Goal: Task Accomplishment & Management: Use online tool/utility

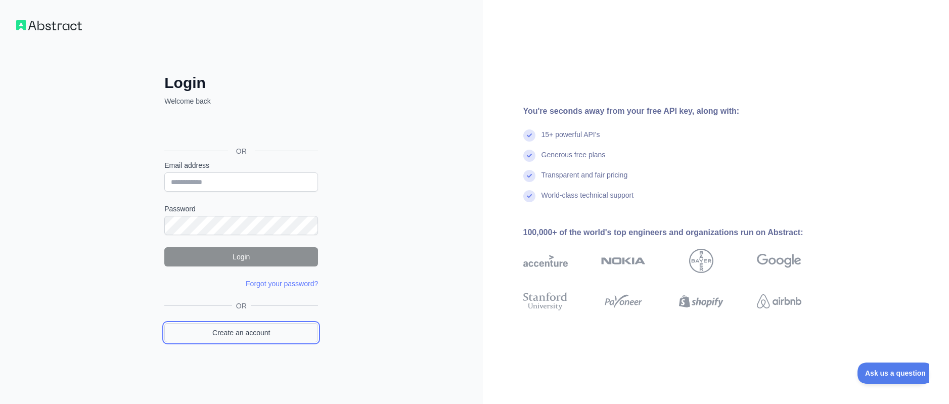
click at [237, 336] on link "Create an account" at bounding box center [241, 332] width 154 height 19
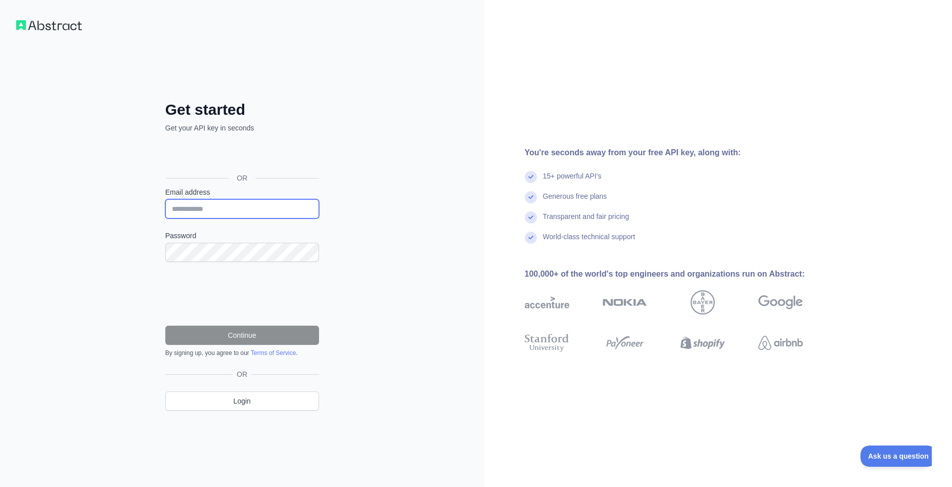
click at [221, 204] on input "Email address" at bounding box center [242, 208] width 154 height 19
click at [216, 202] on input "Email address" at bounding box center [242, 208] width 154 height 19
paste input "**********"
type input "**********"
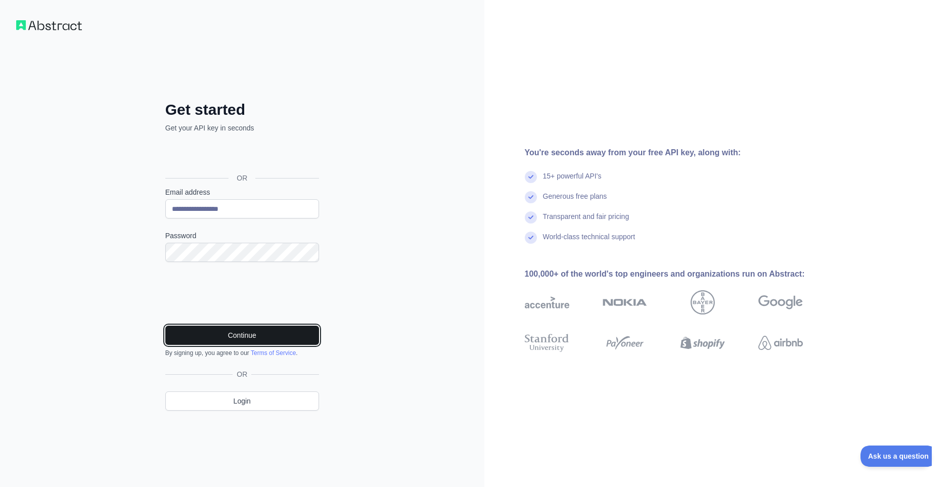
click at [244, 340] on button "Continue" at bounding box center [242, 335] width 154 height 19
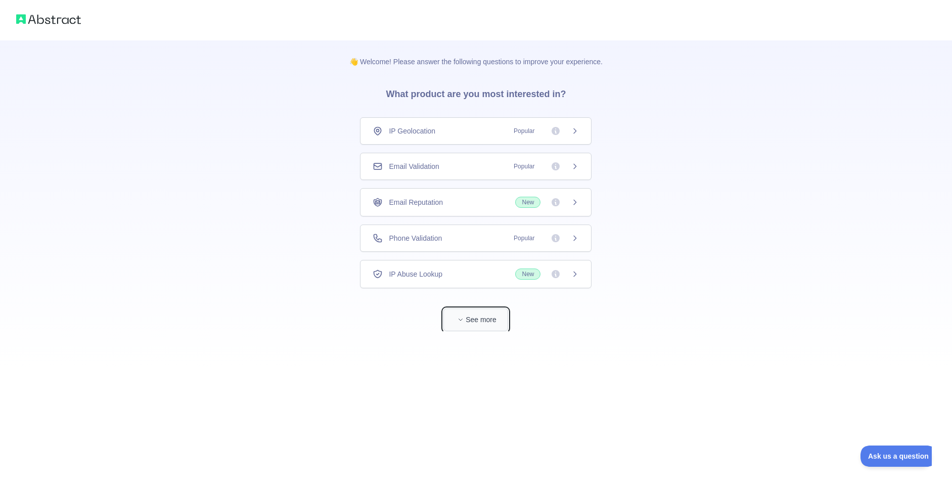
click at [459, 322] on icon "button" at bounding box center [461, 320] width 6 height 6
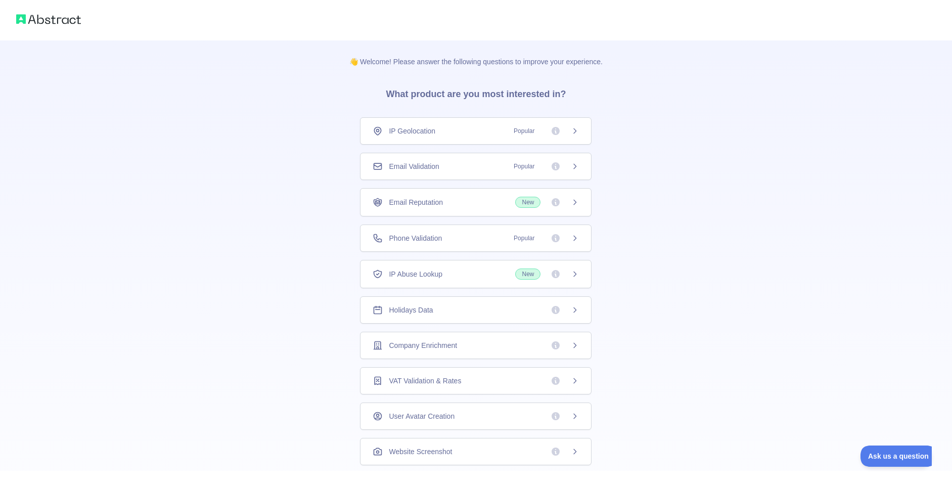
click at [448, 232] on div "Phone Validation Popular" at bounding box center [476, 238] width 232 height 27
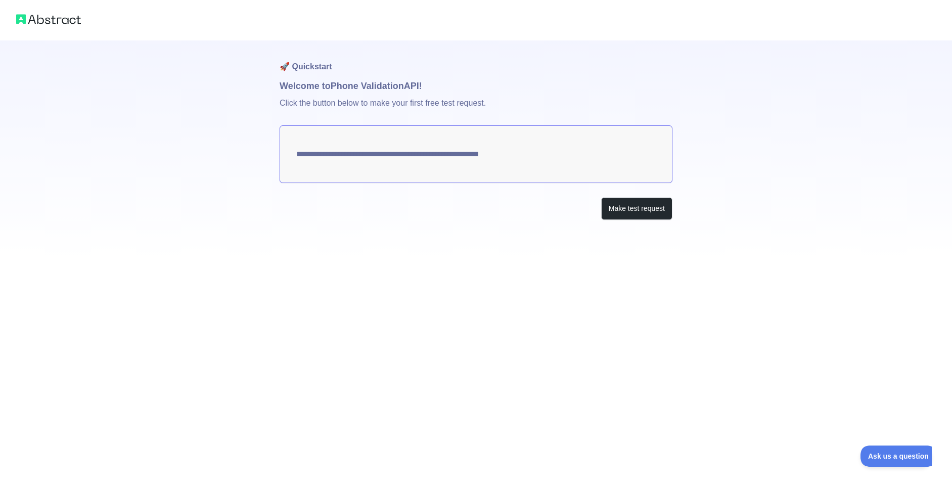
click at [71, 22] on img at bounding box center [48, 19] width 65 height 14
click at [64, 21] on img at bounding box center [48, 19] width 65 height 14
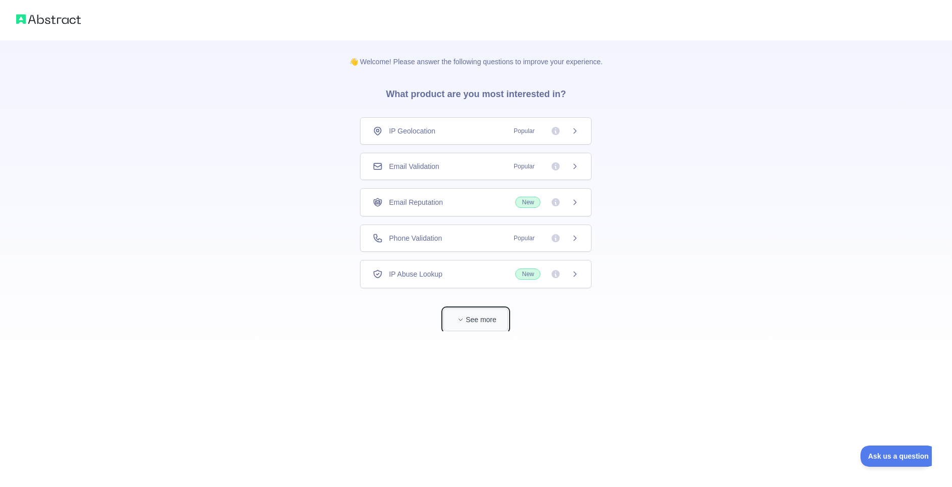
click at [471, 323] on button "See more" at bounding box center [476, 320] width 65 height 23
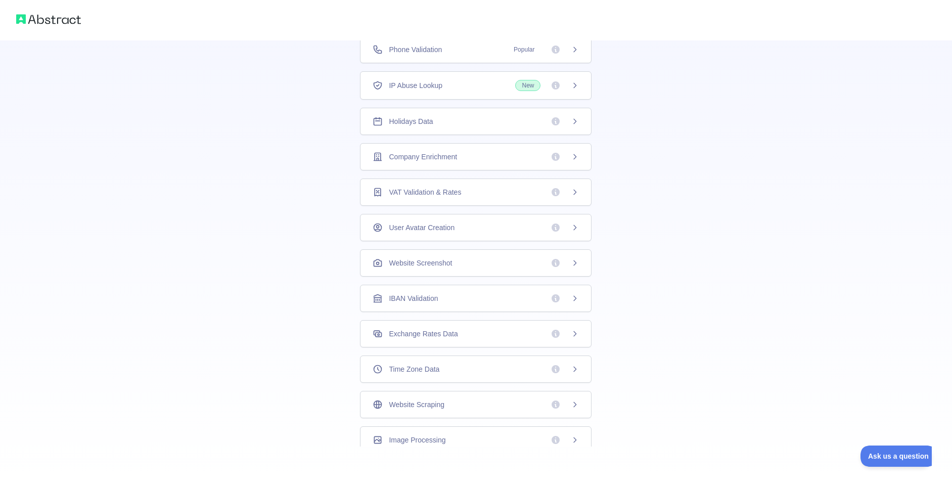
scroll to position [39, 0]
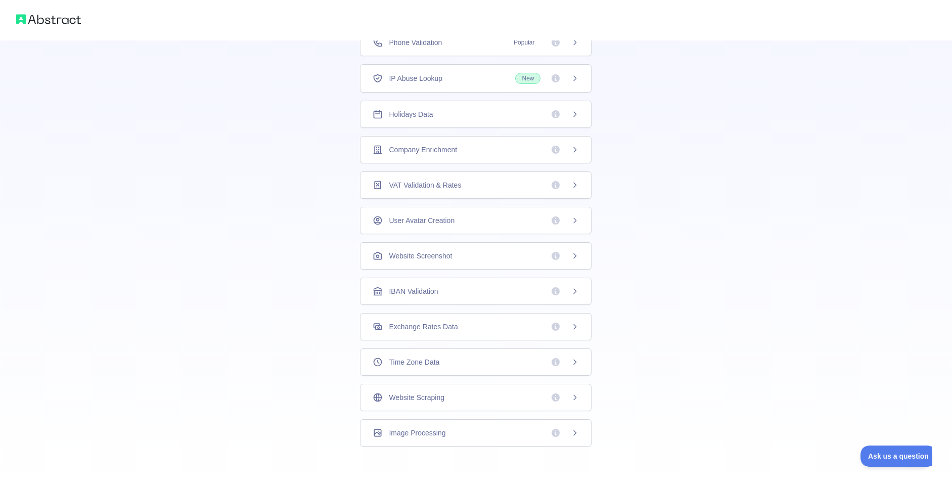
click at [470, 143] on div "Company Enrichment" at bounding box center [476, 149] width 232 height 27
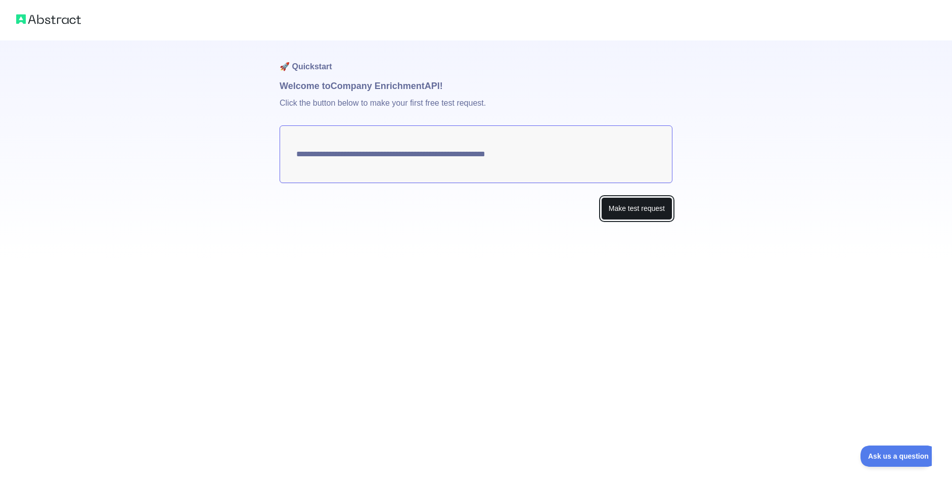
click at [631, 206] on button "Make test request" at bounding box center [636, 208] width 71 height 23
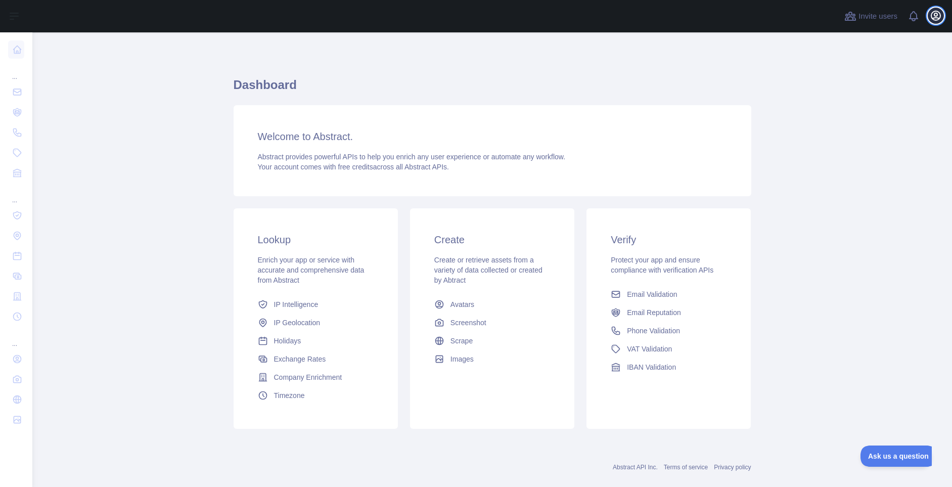
click at [940, 20] on icon "button" at bounding box center [936, 16] width 12 height 12
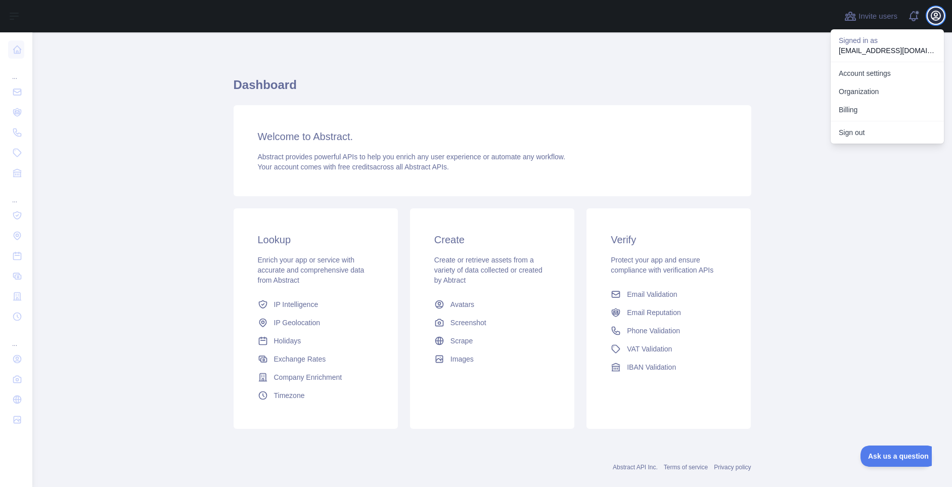
click at [940, 20] on icon "button" at bounding box center [936, 16] width 12 height 12
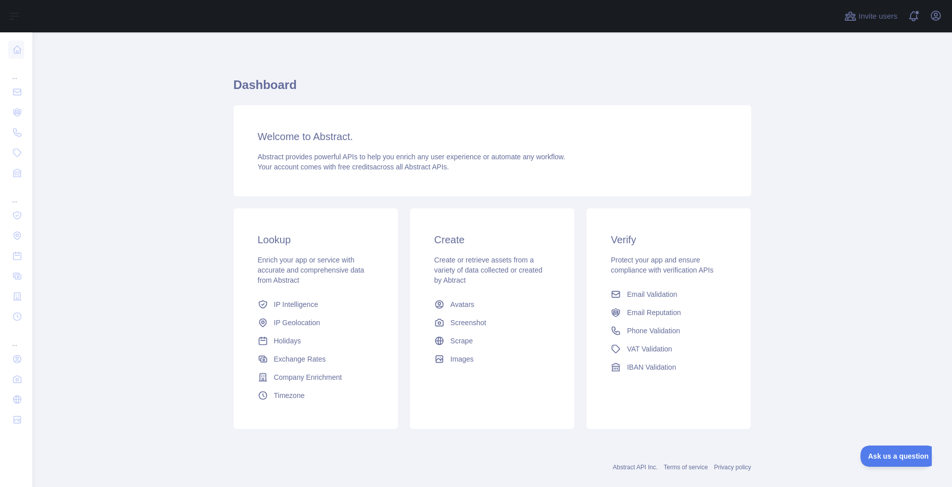
click at [669, 58] on div "Dashboard Welcome to Abstract. Abstract provides powerful APIs to help you enri…" at bounding box center [493, 250] width 518 height 386
click at [645, 329] on span "Phone Validation" at bounding box center [653, 331] width 53 height 10
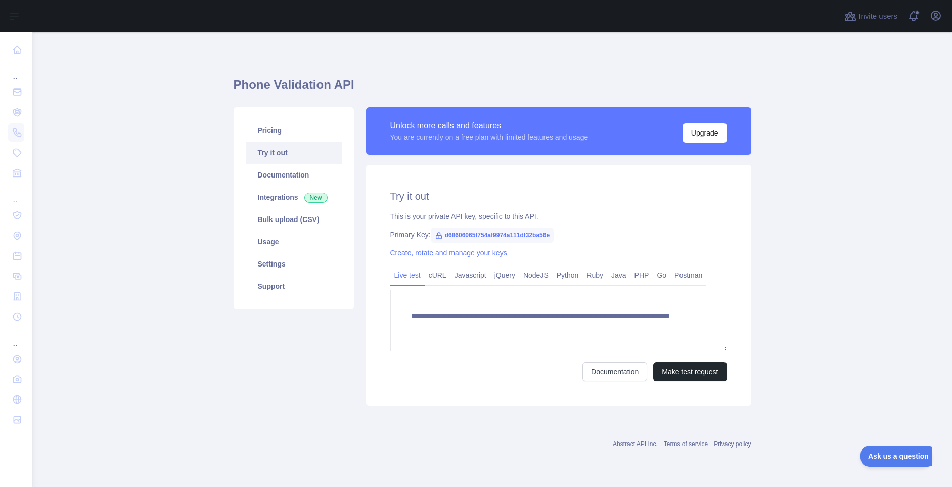
click at [448, 232] on span "d68606065f754af9974a111df32ba56e" at bounding box center [492, 235] width 123 height 15
click at [449, 235] on span "d68606065f754af9974a111df32ba56e" at bounding box center [492, 235] width 123 height 15
click at [461, 248] on div "**********" at bounding box center [558, 285] width 385 height 241
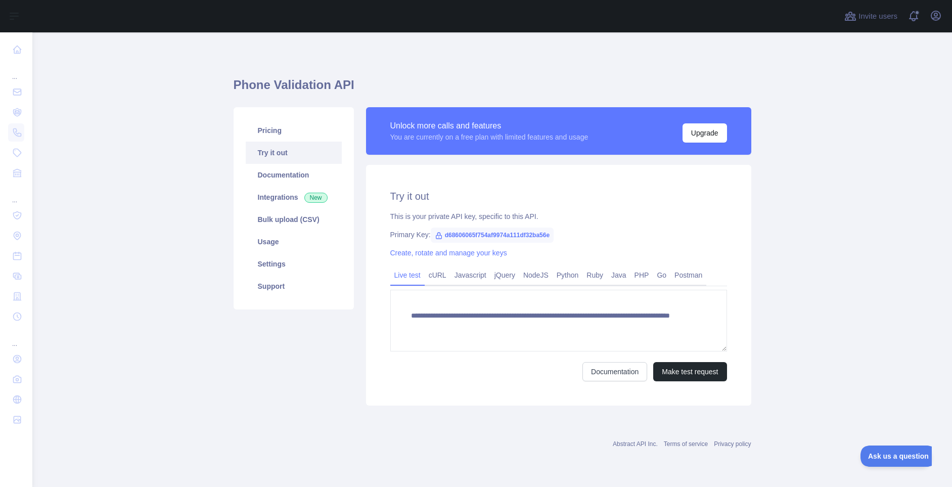
click at [464, 234] on span "d68606065f754af9974a111df32ba56e" at bounding box center [492, 235] width 123 height 15
copy span "d68606065f754af9974a111df32ba56e"
click at [650, 241] on div "**********" at bounding box center [558, 285] width 385 height 241
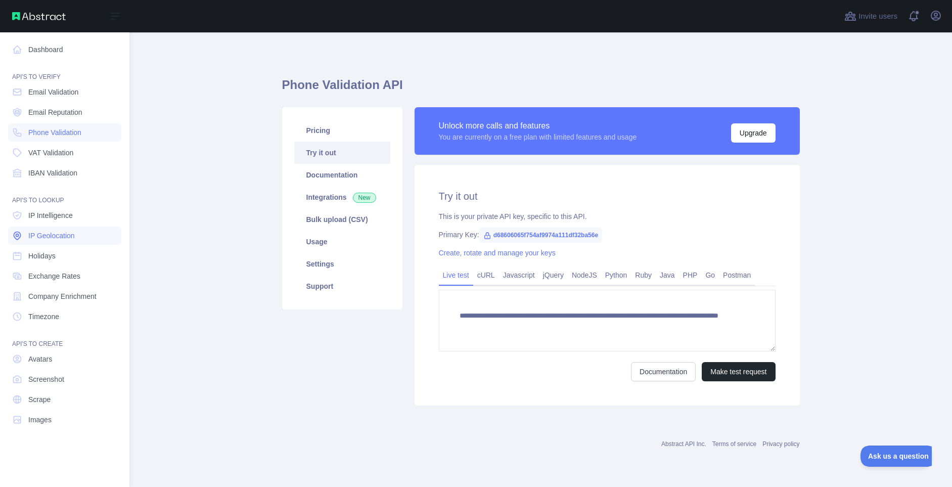
click at [65, 230] on link "IP Geolocation" at bounding box center [64, 236] width 113 height 18
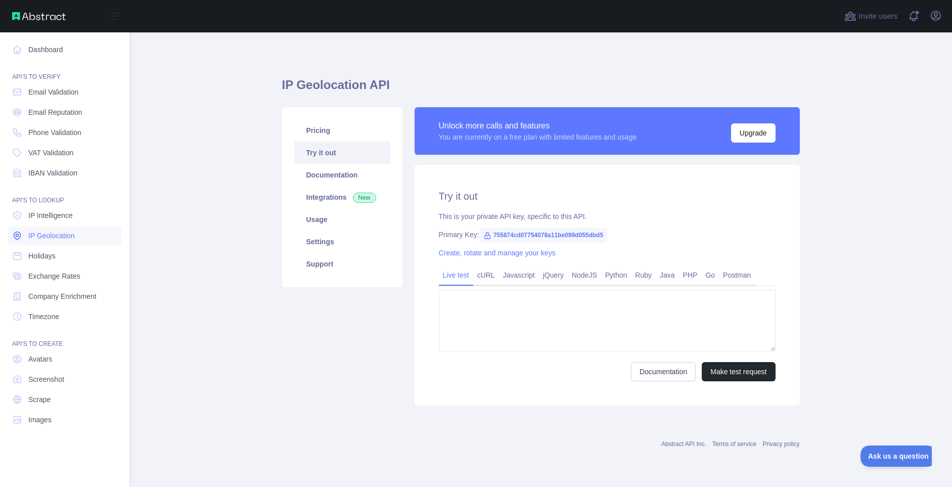
type textarea "**********"
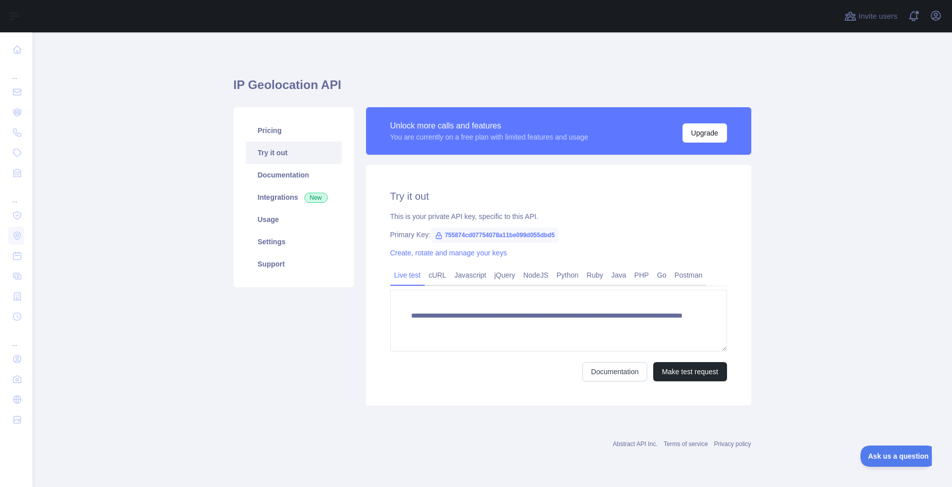
click at [486, 234] on span "755874cd07754078a11be099d055dbd5" at bounding box center [495, 235] width 128 height 15
copy span "755874cd07754078a11be099d055dbd5"
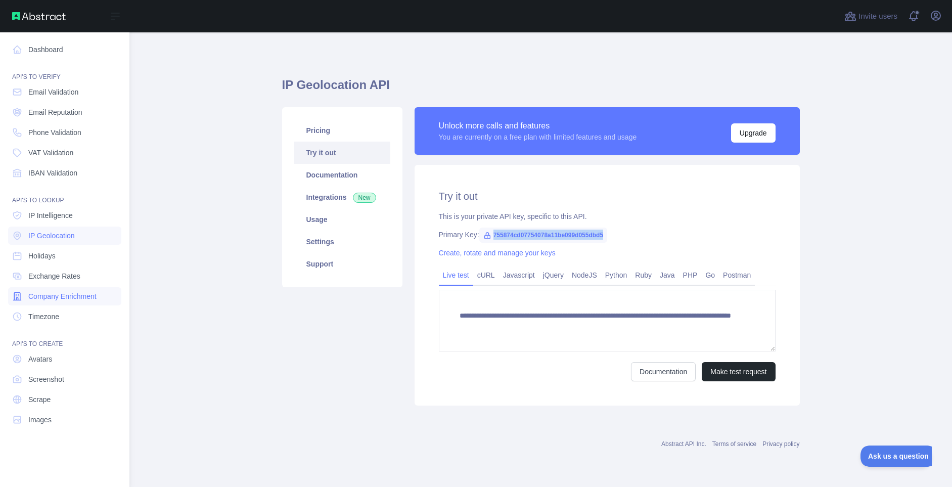
click at [71, 293] on span "Company Enrichment" at bounding box center [62, 296] width 68 height 10
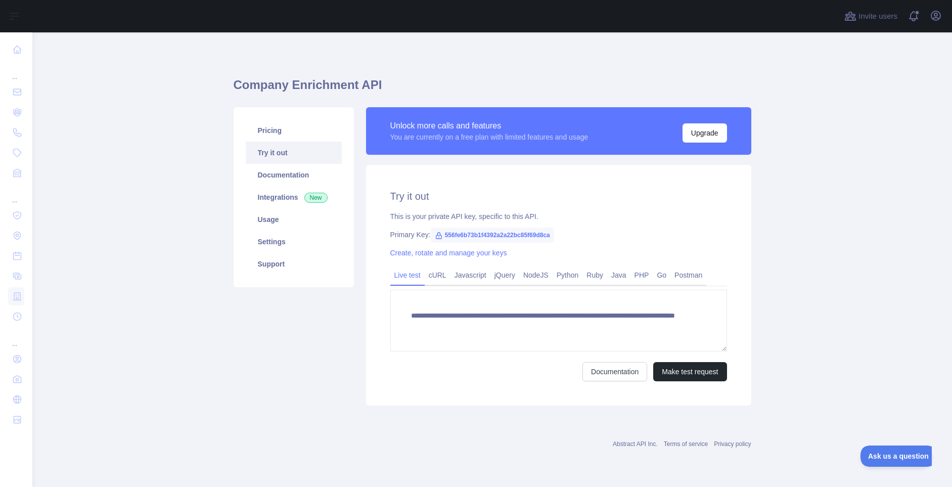
click at [525, 229] on span "556fe6b73b1f4392a2a22bc85f69d8ca" at bounding box center [492, 235] width 123 height 15
copy span "556fe6b73b1f4392a2a22bc85f69d8ca"
